Goal: Feedback & Contribution: Contribute content

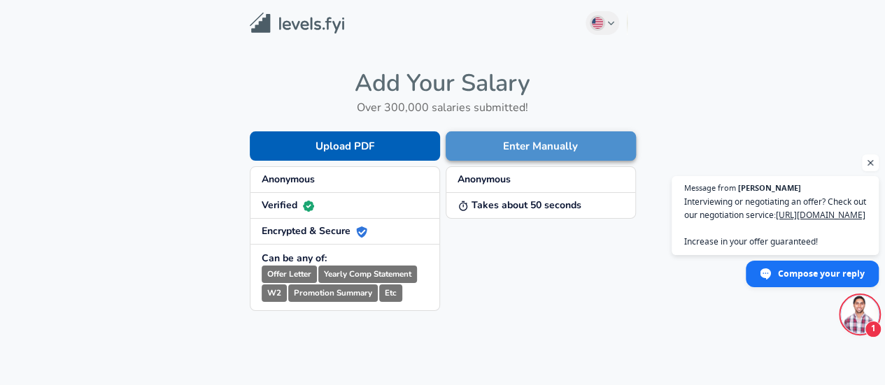
click at [498, 148] on button "Enter Manually" at bounding box center [540, 145] width 190 height 29
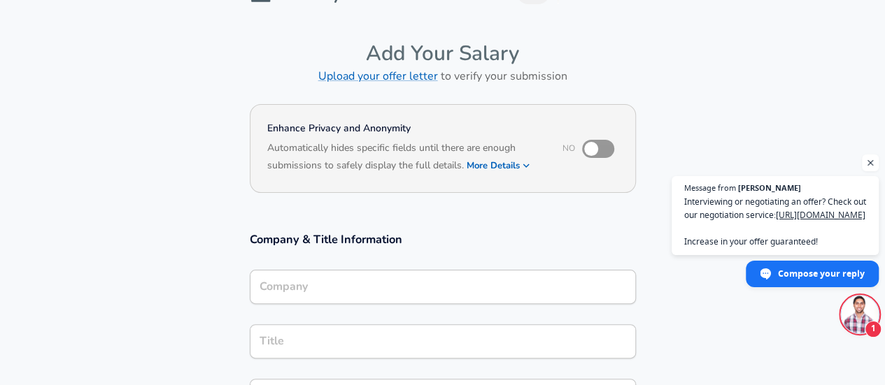
scroll to position [35, 0]
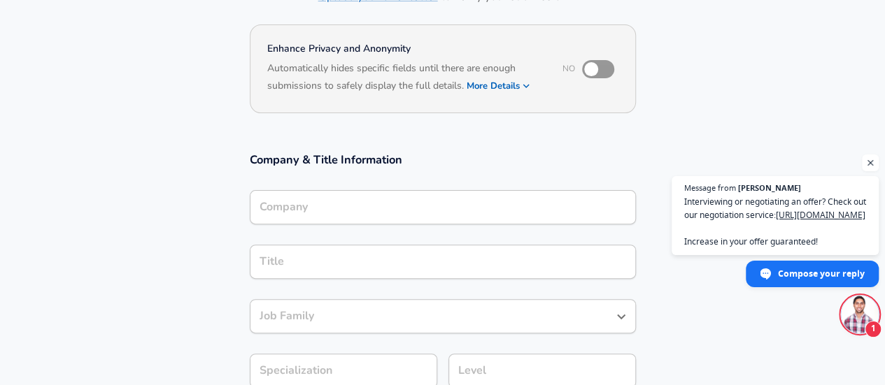
click at [502, 206] on input "Company" at bounding box center [442, 207] width 373 height 22
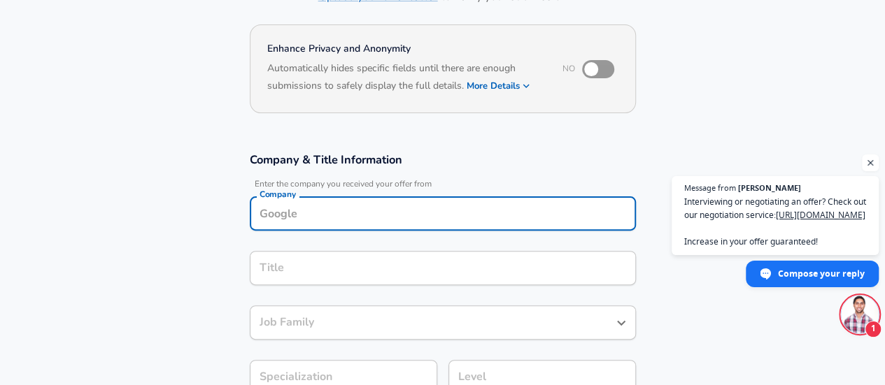
scroll to position [127, 0]
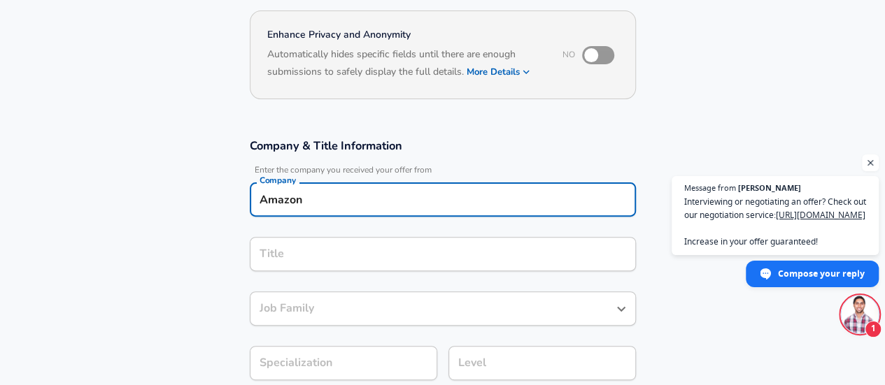
type input "Amazon"
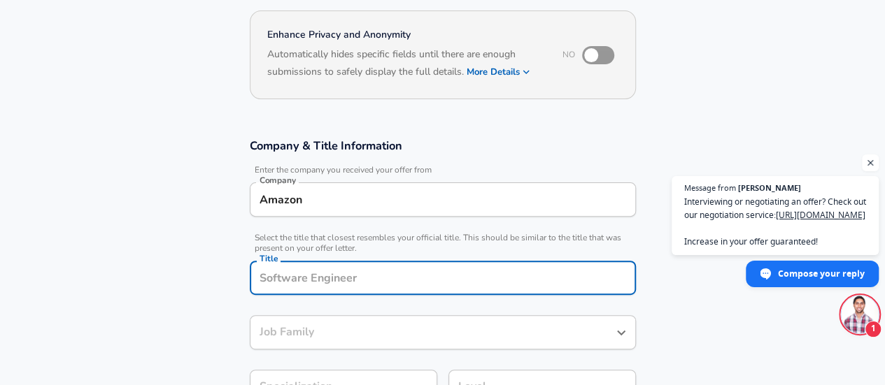
scroll to position [155, 0]
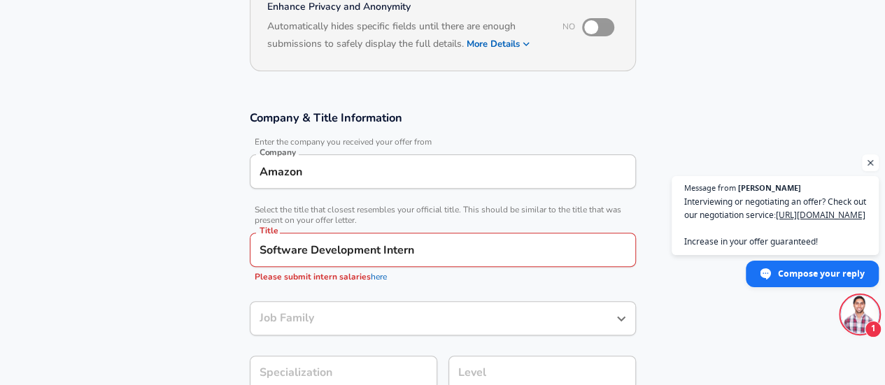
click at [502, 206] on span "Select the title that closest resembles your official title. This should be sim…" at bounding box center [443, 215] width 386 height 21
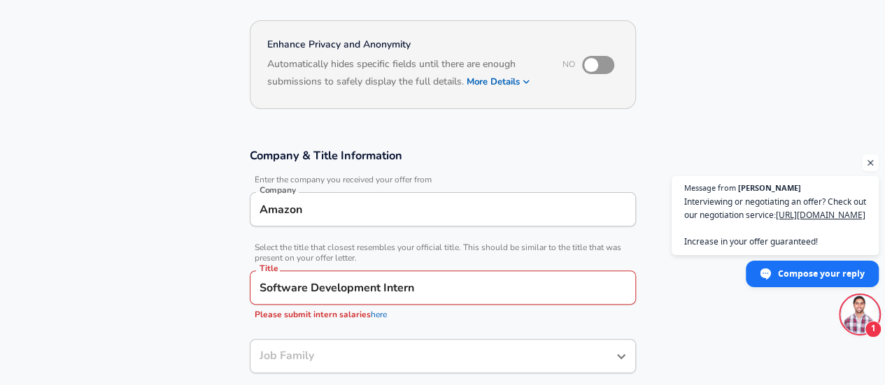
scroll to position [131, 0]
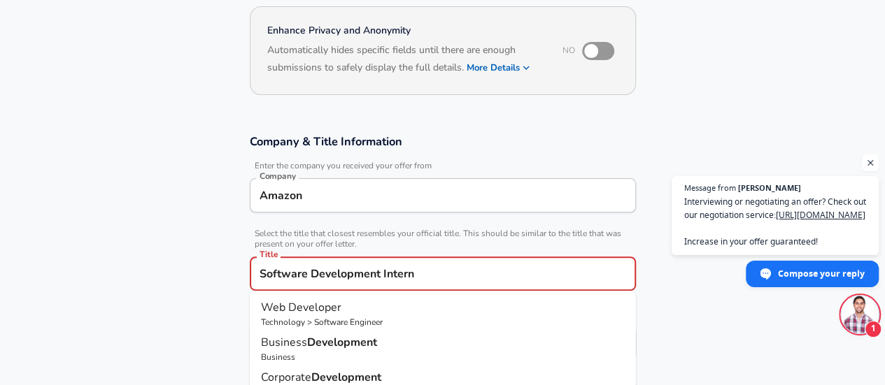
click at [399, 271] on input "Software Development Intern" at bounding box center [442, 274] width 373 height 22
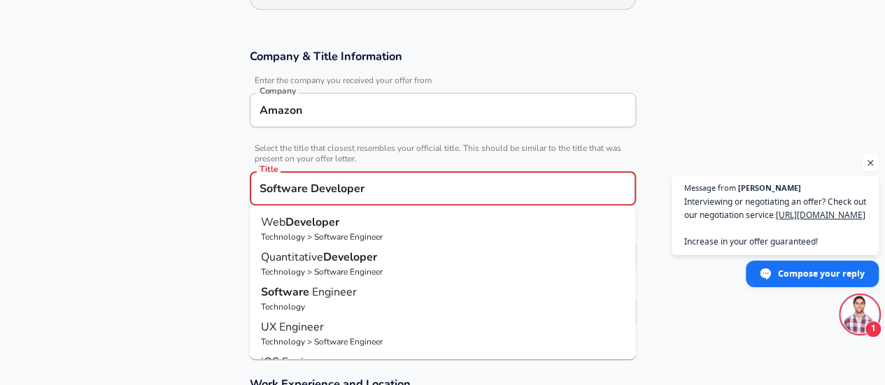
scroll to position [237, 0]
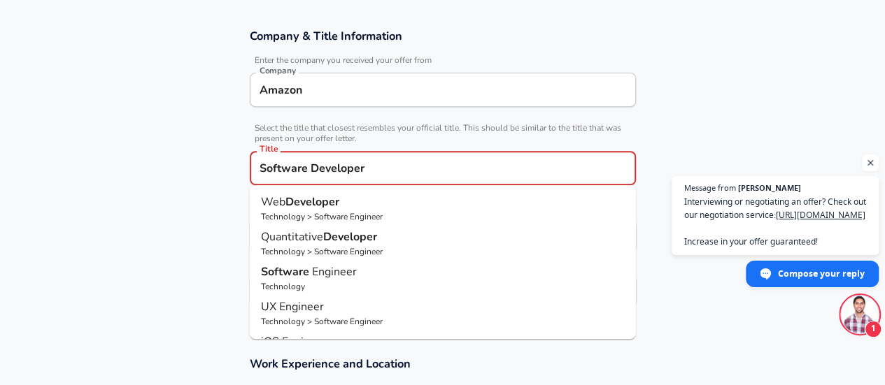
click at [382, 274] on p "Software Engineer" at bounding box center [443, 272] width 364 height 17
type input "Software Engineer"
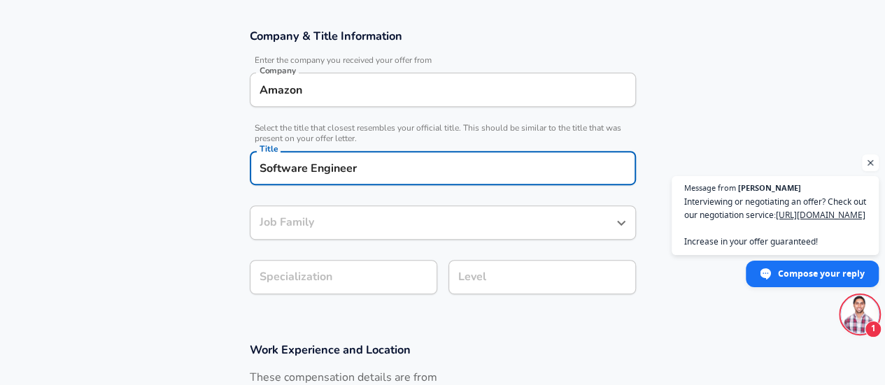
type input "Software Engineer"
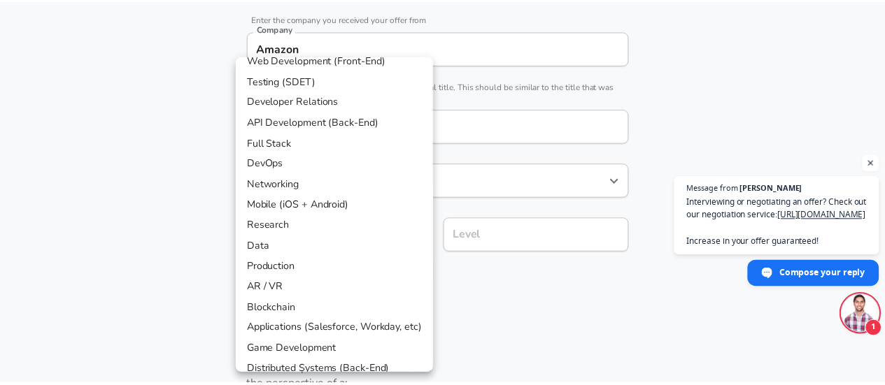
scroll to position [61, 0]
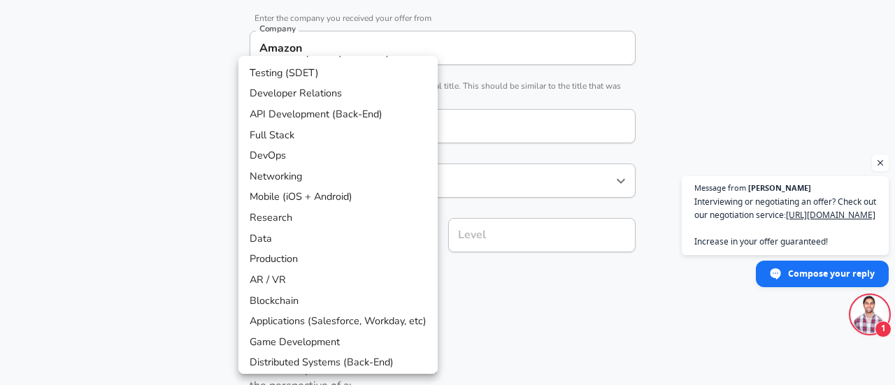
click at [513, 283] on div at bounding box center [447, 192] width 895 height 385
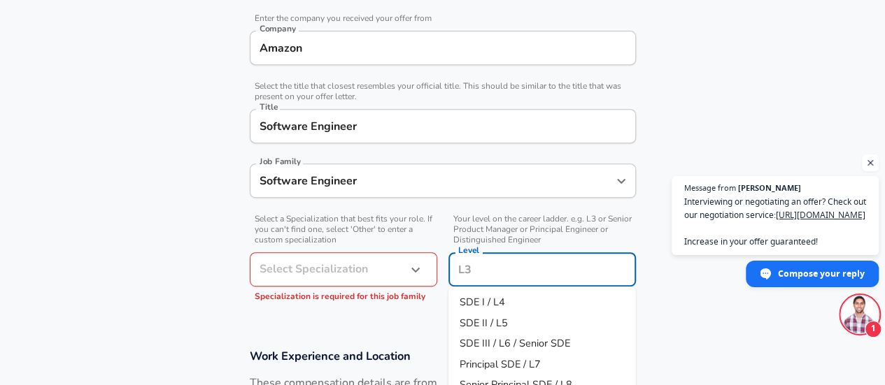
click at [497, 259] on input "Level" at bounding box center [542, 270] width 175 height 22
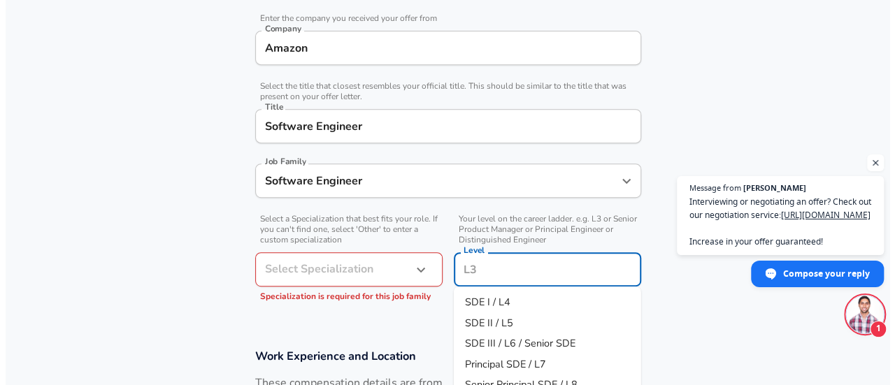
scroll to position [307, 0]
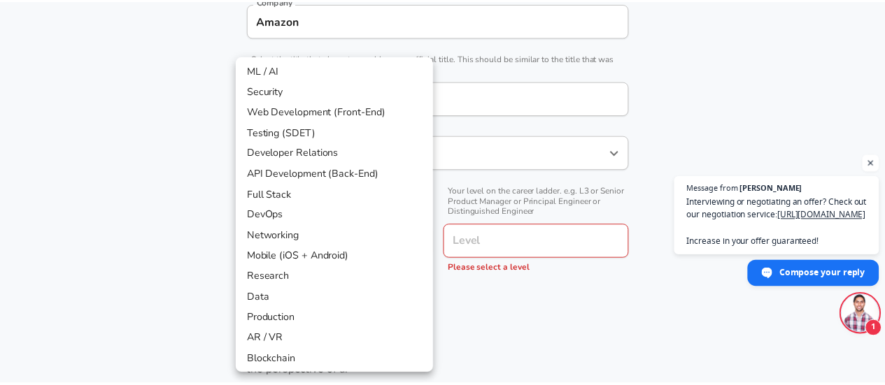
scroll to position [0, 0]
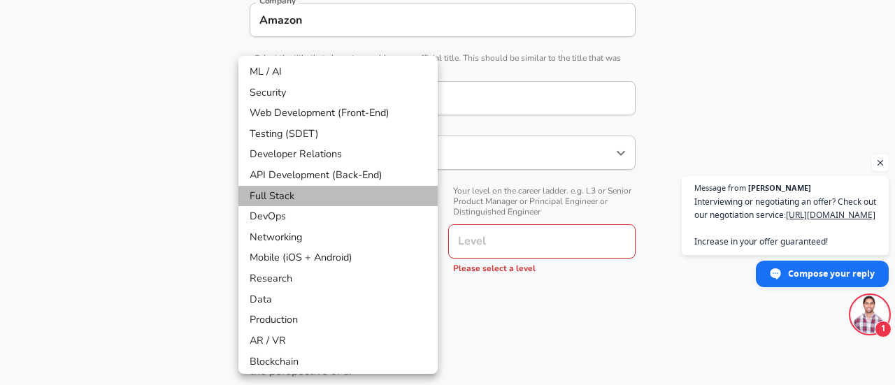
click at [369, 189] on li "Full Stack" at bounding box center [337, 196] width 199 height 21
type input "Full Stack"
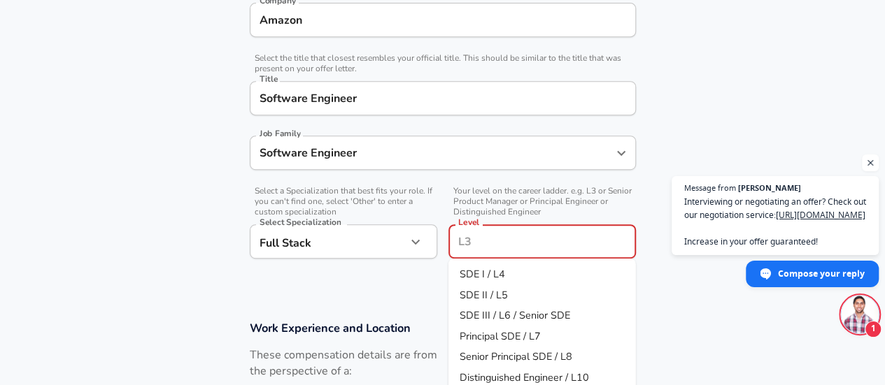
click at [473, 246] on input "Level" at bounding box center [542, 242] width 175 height 22
click at [478, 269] on span "SDE I / L4" at bounding box center [481, 274] width 45 height 14
type input "SDE I / L4"
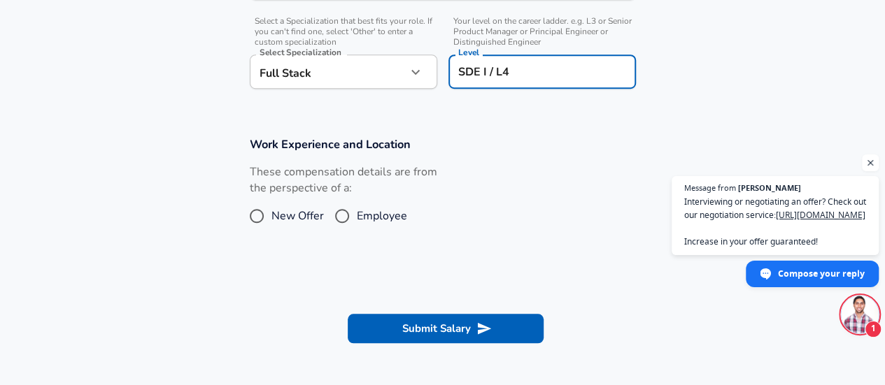
scroll to position [478, 0]
click at [308, 217] on span "New Offer" at bounding box center [297, 215] width 52 height 17
click at [271, 217] on input "New Offer" at bounding box center [256, 215] width 29 height 22
radio input "true"
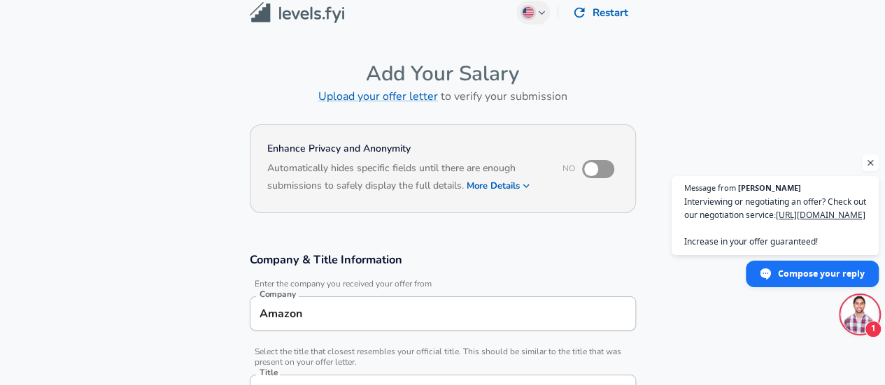
scroll to position [0, 0]
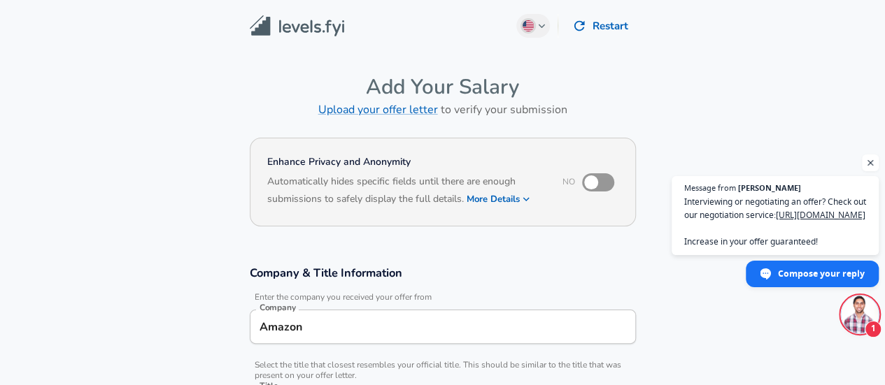
scroll to position [779, 0]
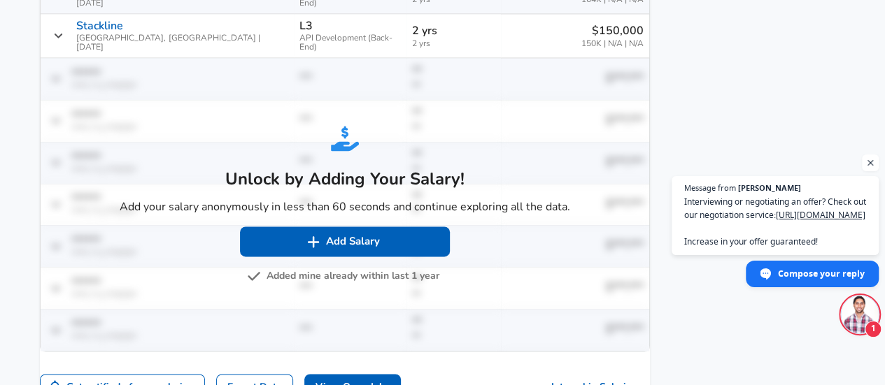
scroll to position [868, 0]
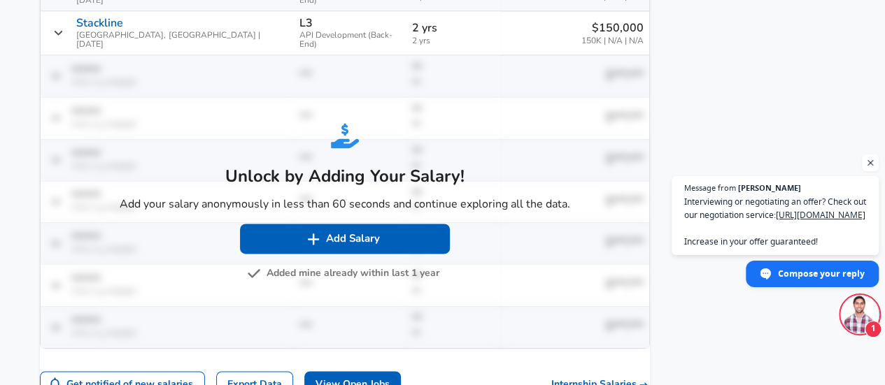
click at [298, 265] on button "Added mine already within last 1 year" at bounding box center [344, 273] width 189 height 17
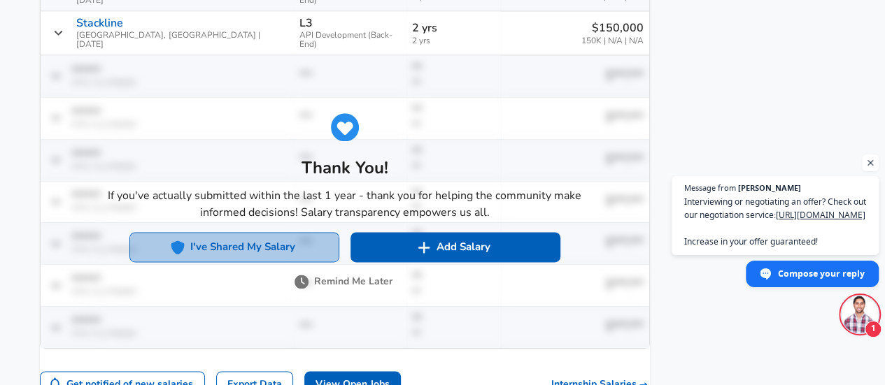
click at [313, 232] on button "I've Shared My Salary" at bounding box center [234, 246] width 210 height 29
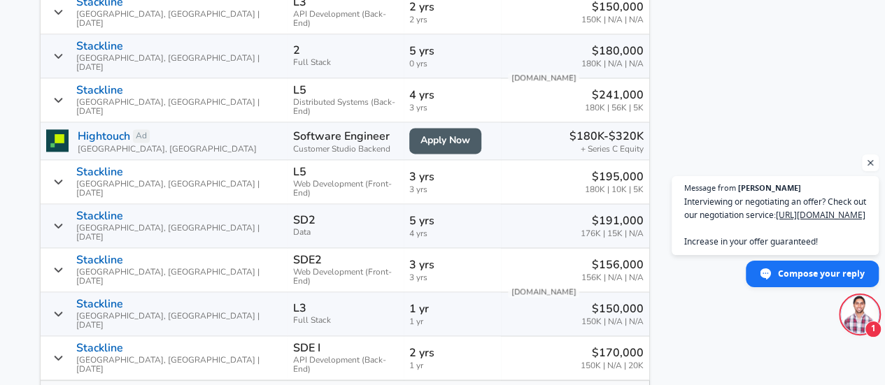
scroll to position [889, 0]
